Goal: Task Accomplishment & Management: Complete application form

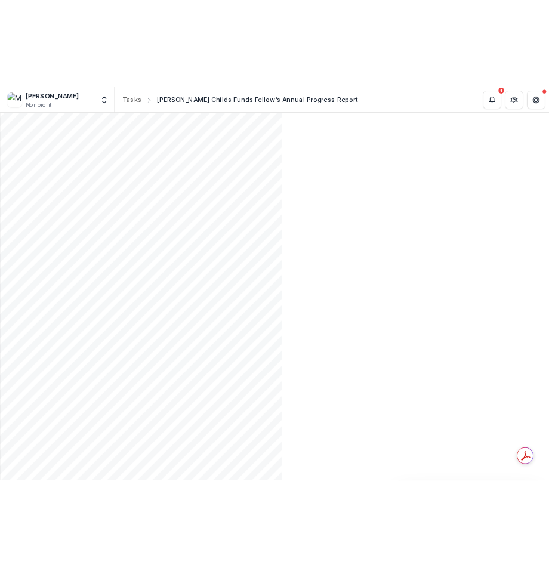
scroll to position [3268, 0]
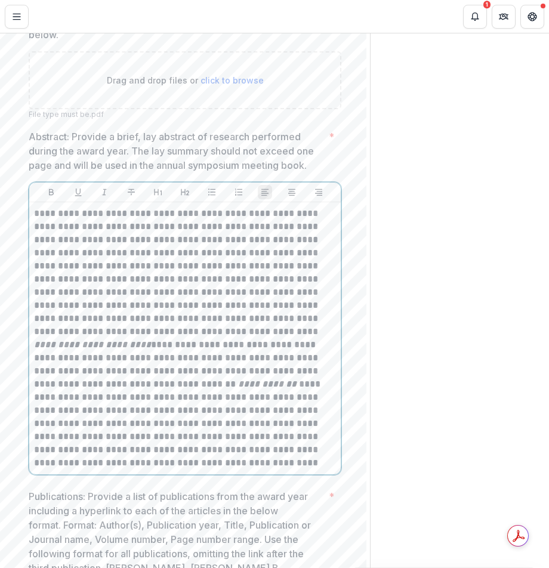
click at [136, 227] on p "**********" at bounding box center [183, 338] width 299 height 263
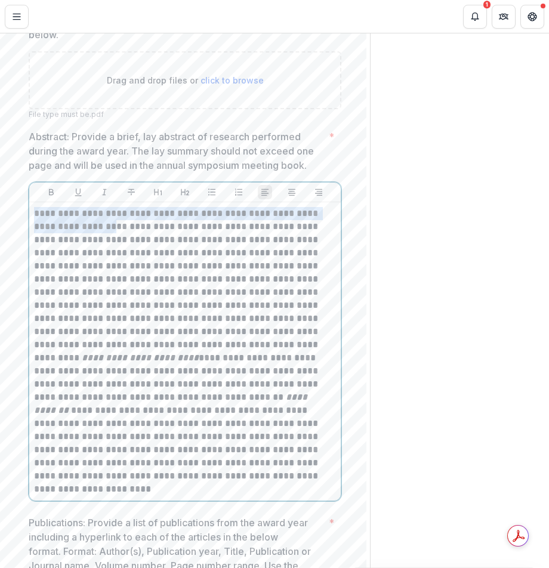
drag, startPoint x: 143, startPoint y: 226, endPoint x: 36, endPoint y: 208, distance: 108.3
click at [36, 208] on p "**********" at bounding box center [183, 351] width 299 height 289
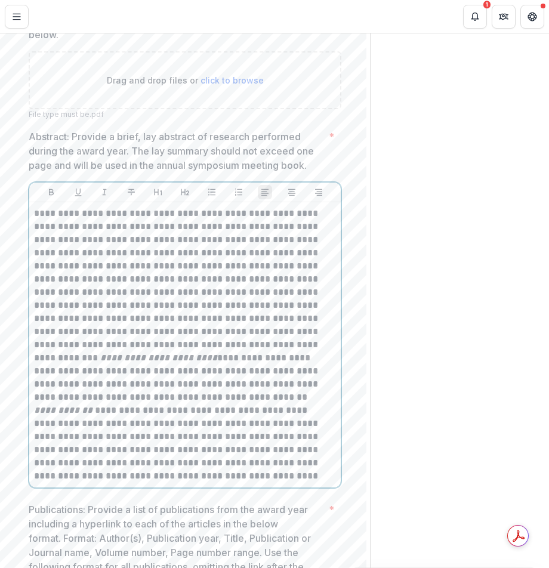
click at [125, 242] on p "**********" at bounding box center [183, 345] width 299 height 276
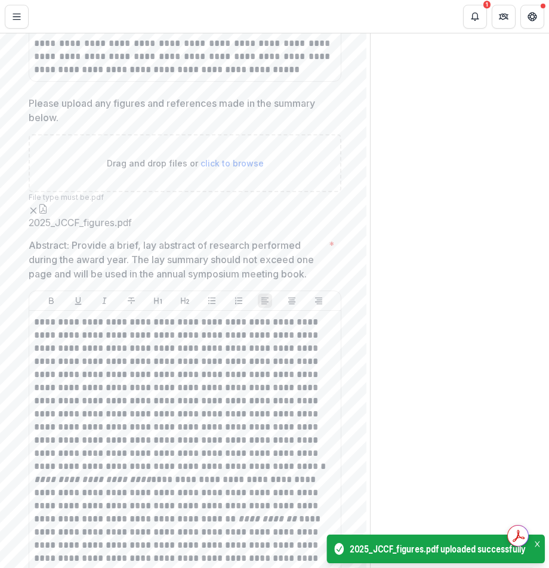
scroll to position [3283, 0]
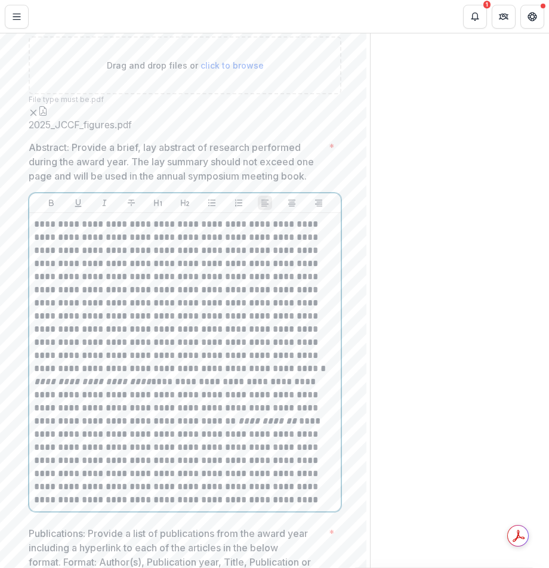
click at [116, 296] on p "**********" at bounding box center [183, 362] width 299 height 289
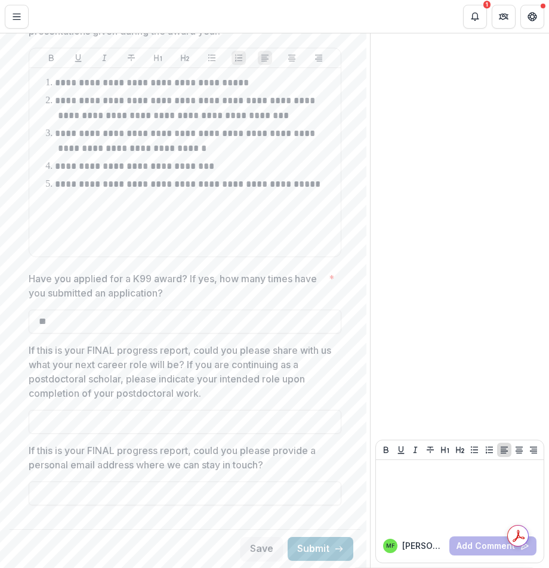
scroll to position [4264, 0]
click at [294, 511] on button "Submit" at bounding box center [321, 549] width 66 height 24
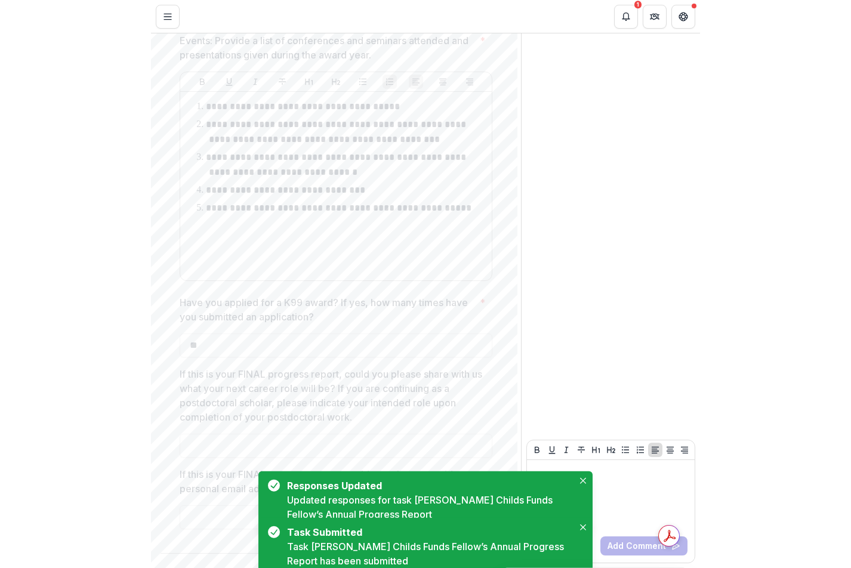
scroll to position [0, 0]
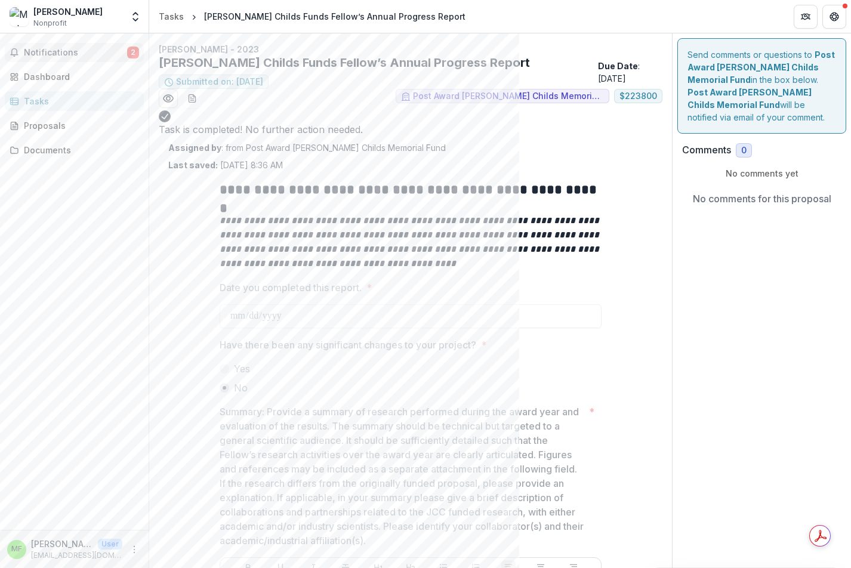
click at [96, 55] on span "Notifications" at bounding box center [75, 53] width 103 height 10
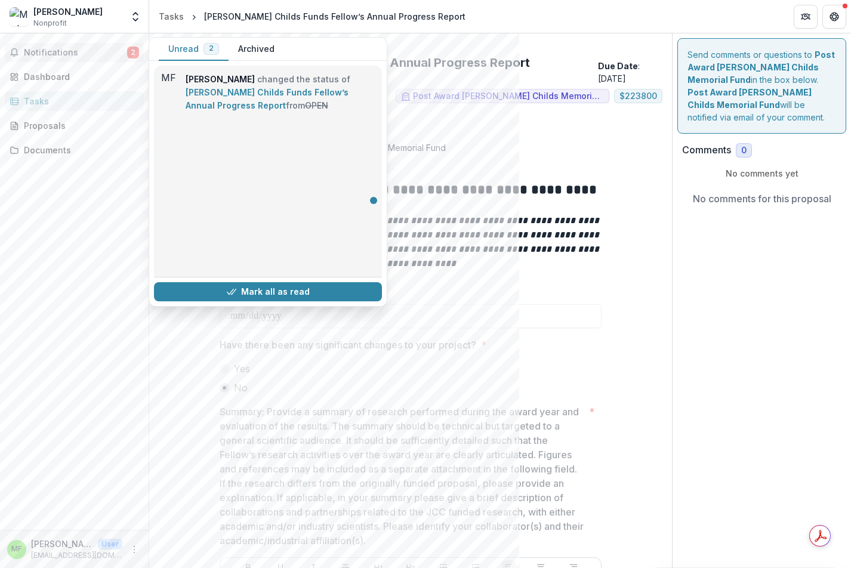
click at [213, 107] on link "[PERSON_NAME] Childs Funds Fellow’s Annual Progress Report" at bounding box center [267, 98] width 163 height 23
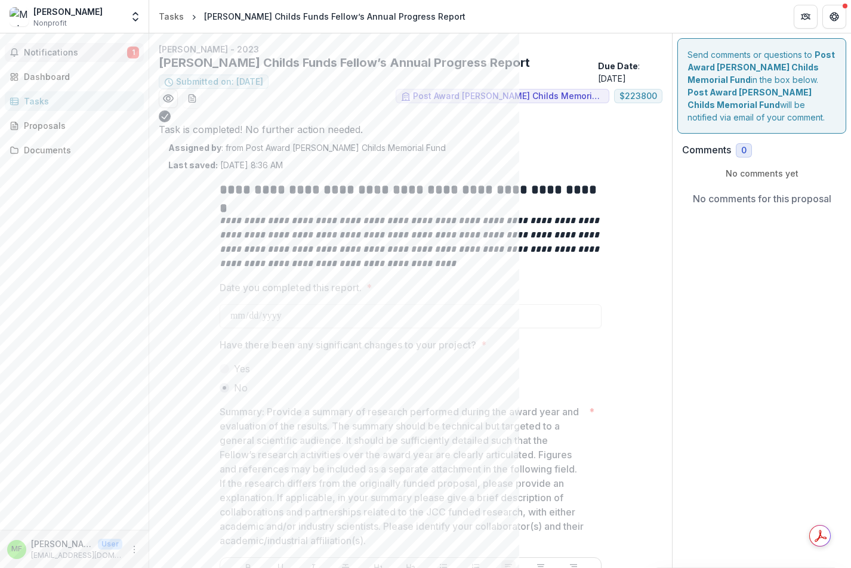
click at [97, 50] on span "Notifications" at bounding box center [75, 53] width 103 height 10
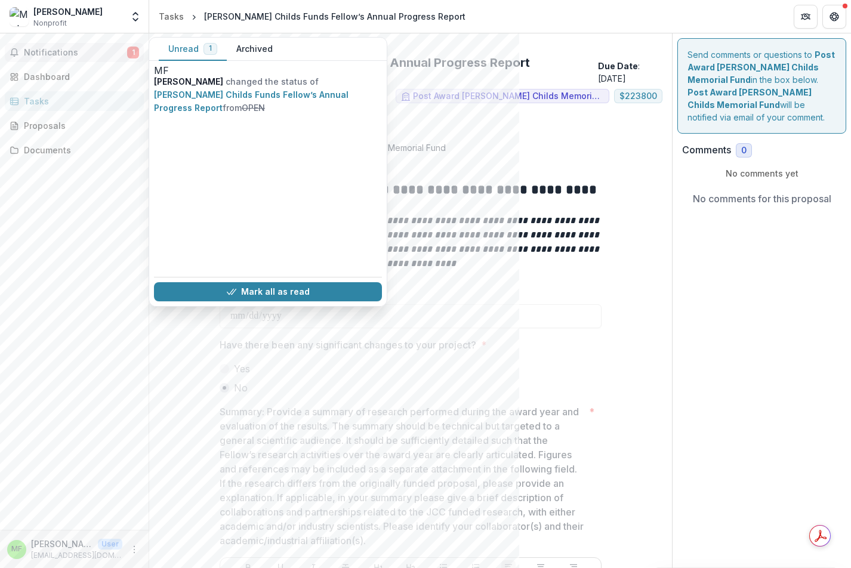
click at [218, 393] on link "[PERSON_NAME] Childs Funds Fellow’s Annual Progress Report" at bounding box center [272, 404] width 165 height 23
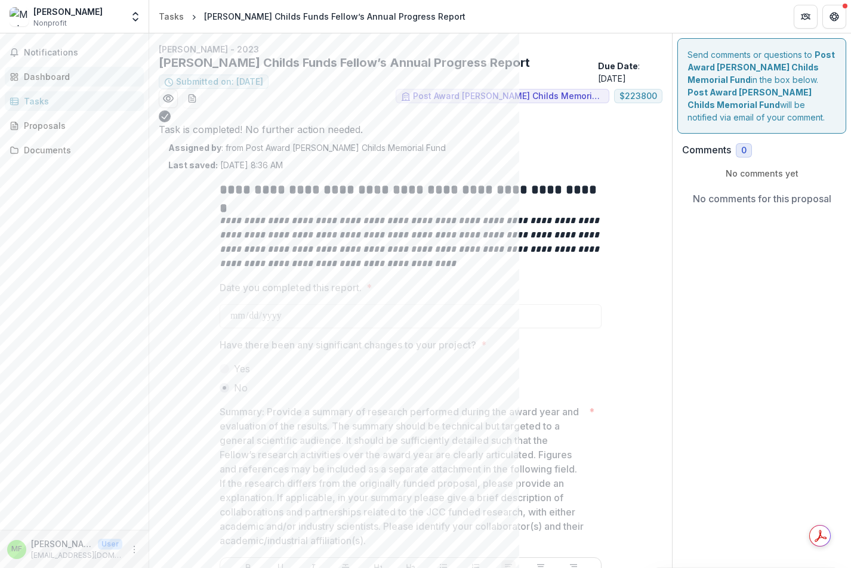
click at [67, 81] on div "Dashboard" at bounding box center [79, 76] width 110 height 13
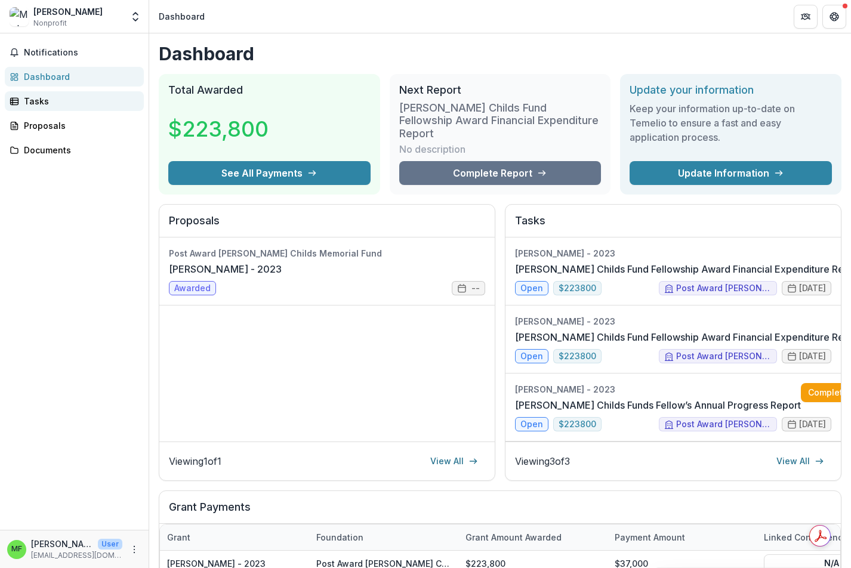
click at [66, 103] on div "Tasks" at bounding box center [79, 101] width 110 height 13
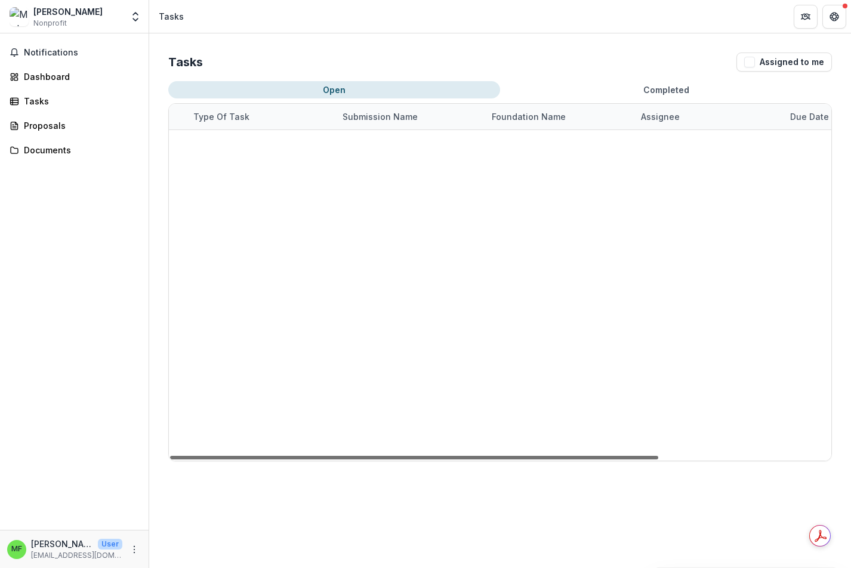
scroll to position [0, 233]
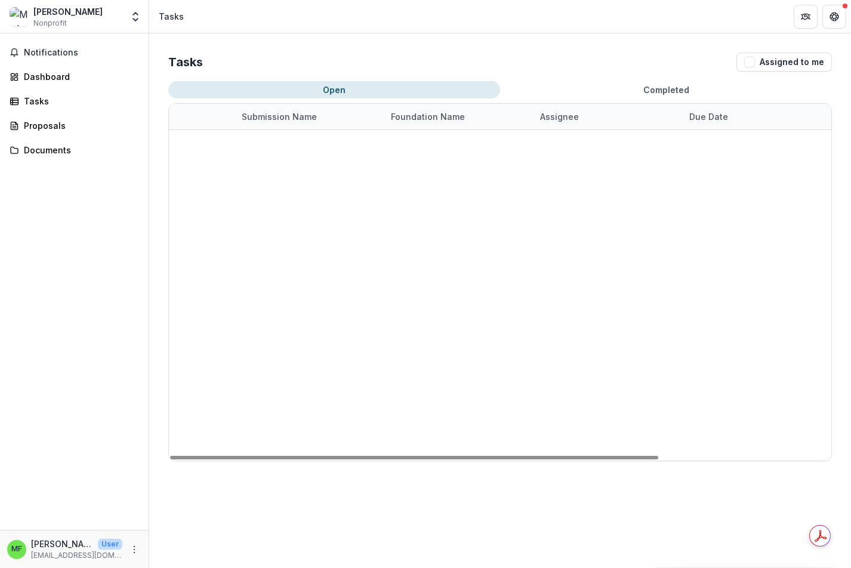
drag, startPoint x: 386, startPoint y: 457, endPoint x: 605, endPoint y: 439, distance: 220.4
click at [603, 442] on div "Task Name Type of Task Submission Name Foundation Name Assignee Due Date [PERSO…" at bounding box center [500, 282] width 663 height 357
click at [616, 143] on div "[PERSON_NAME]" at bounding box center [607, 143] width 135 height 26
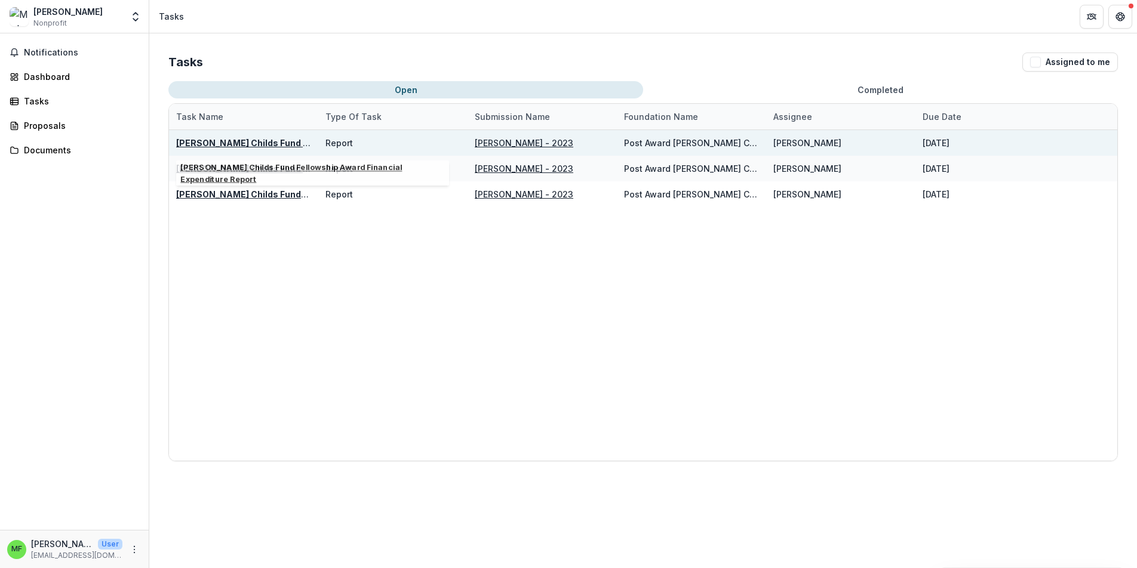
click at [363, 137] on div "Report" at bounding box center [392, 143] width 135 height 26
click at [332, 143] on div "Report" at bounding box center [338, 143] width 27 height 13
click at [273, 146] on u "[PERSON_NAME] Childs Fund Fellowship Award Financial Expenditure Report" at bounding box center [339, 143] width 327 height 10
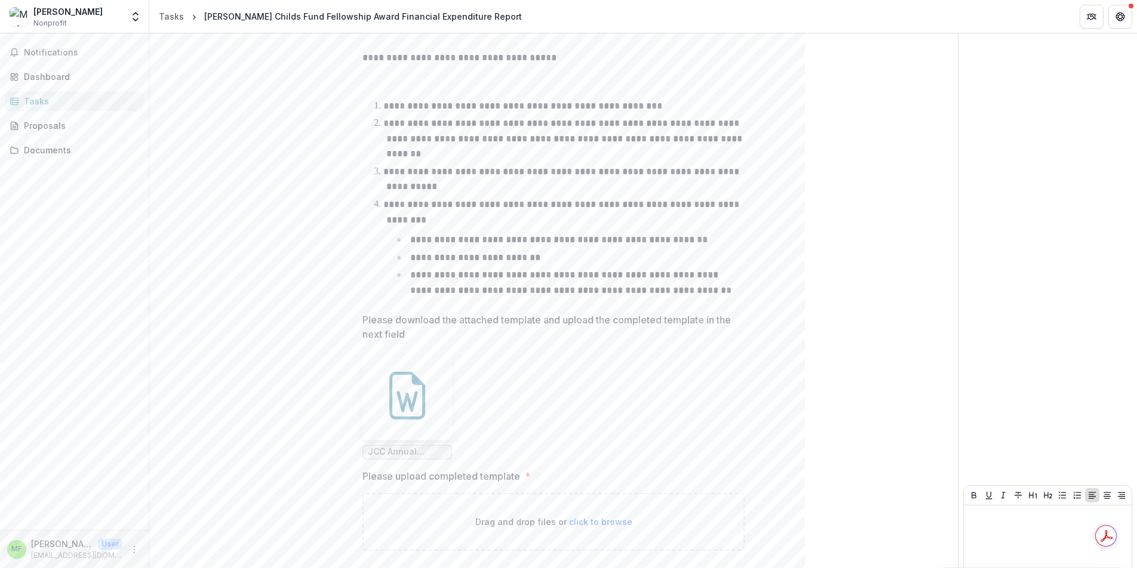
scroll to position [350, 0]
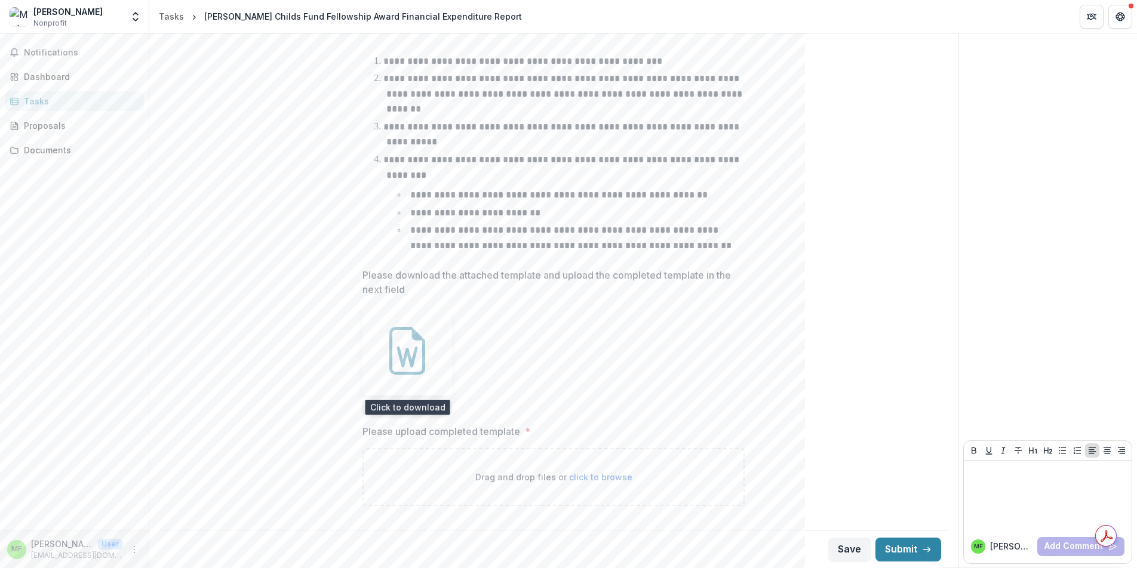
click at [405, 335] on icon at bounding box center [407, 351] width 48 height 48
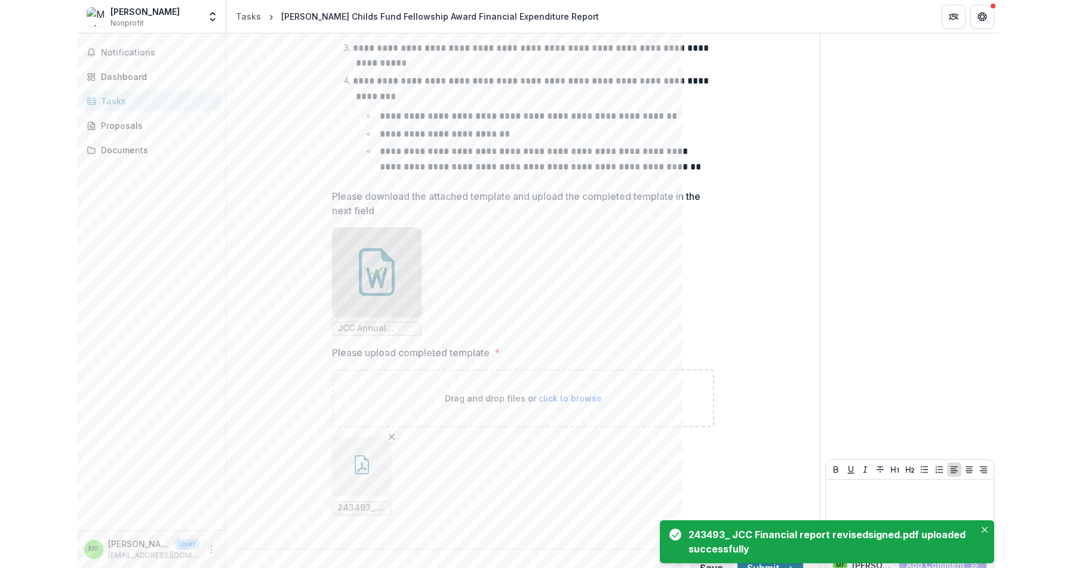
scroll to position [468, 0]
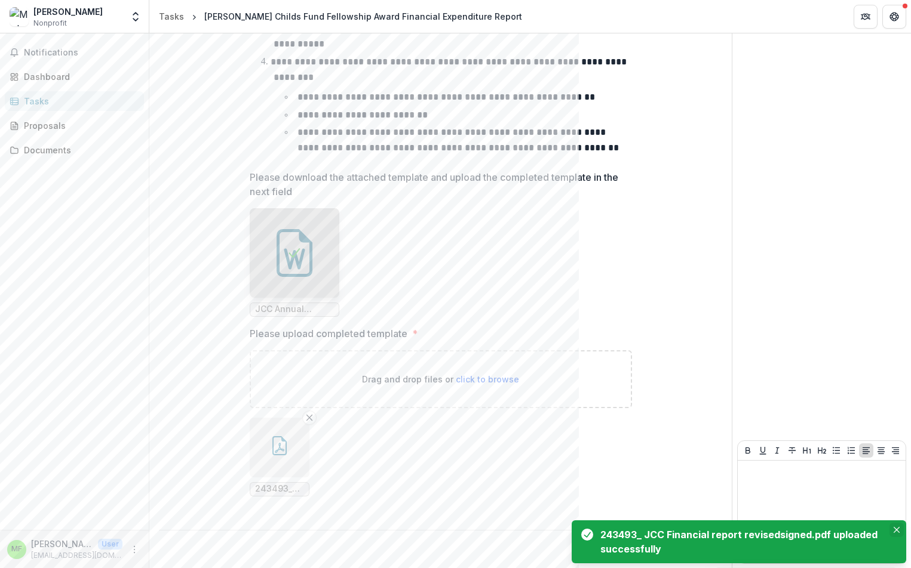
click at [899, 529] on icon "Close" at bounding box center [896, 530] width 6 height 6
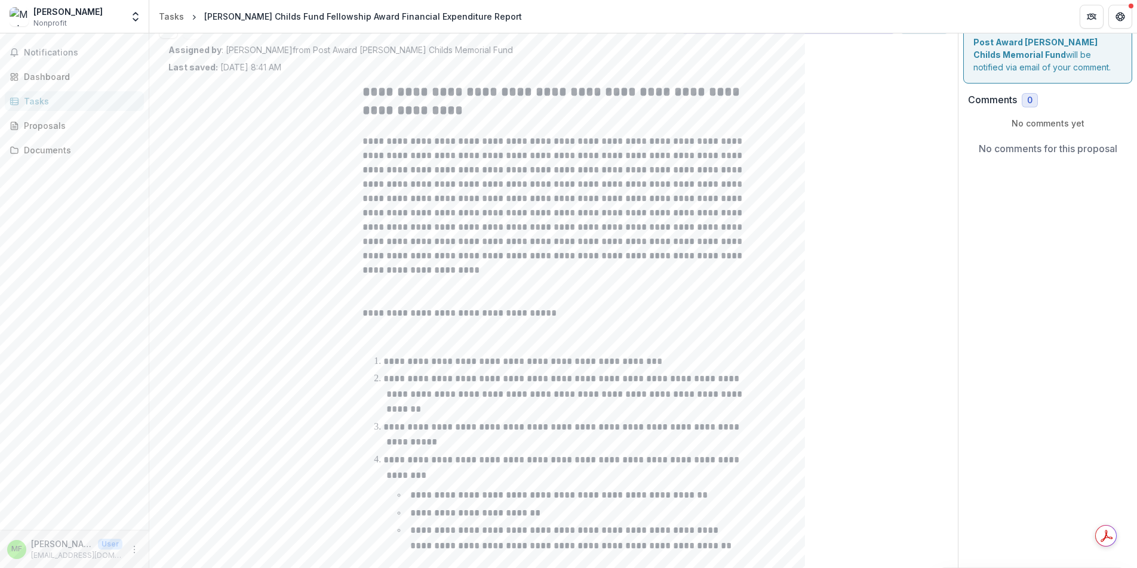
scroll to position [448, 0]
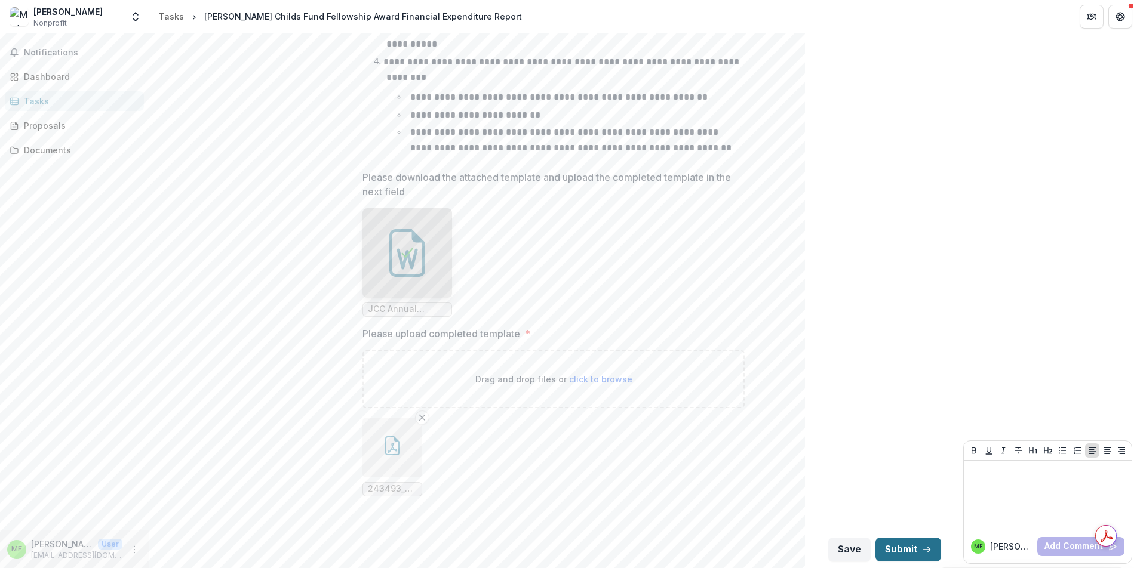
click at [924, 552] on icon "button" at bounding box center [927, 550] width 10 height 10
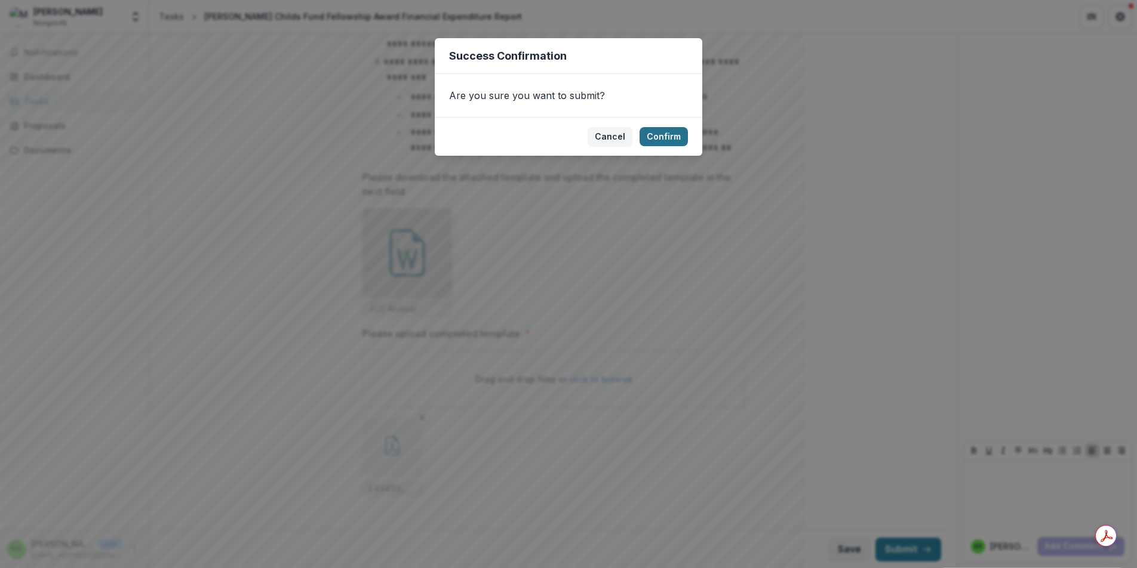
click at [676, 133] on button "Confirm" at bounding box center [663, 136] width 48 height 19
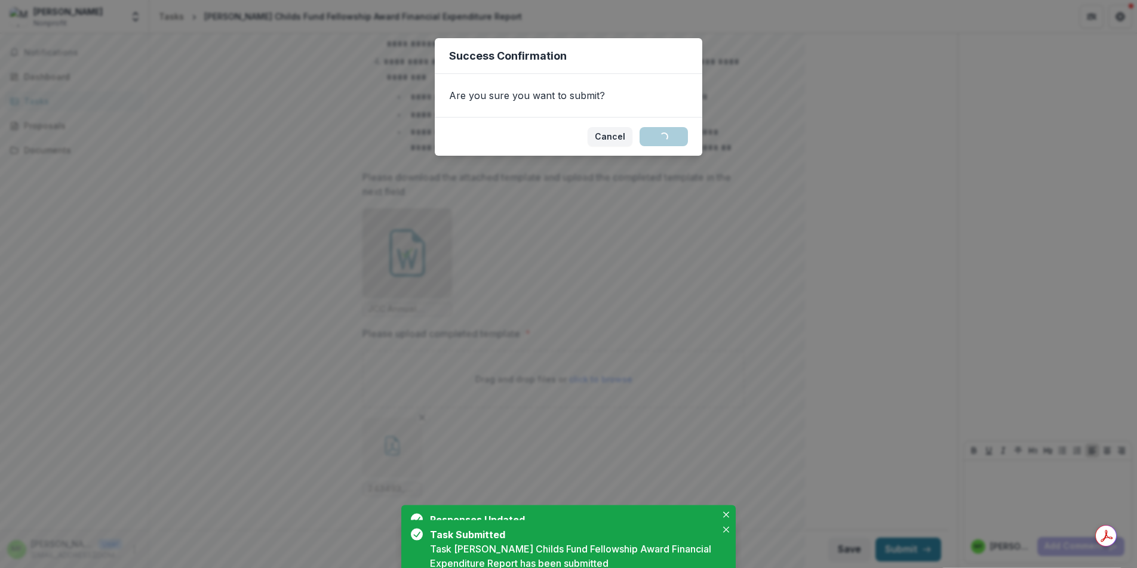
scroll to position [0, 0]
